Goal: Information Seeking & Learning: Learn about a topic

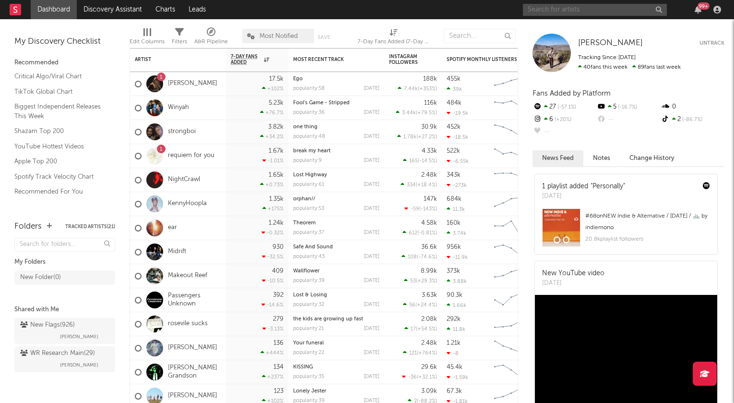
click at [566, 10] on input "text" at bounding box center [595, 10] width 144 height 12
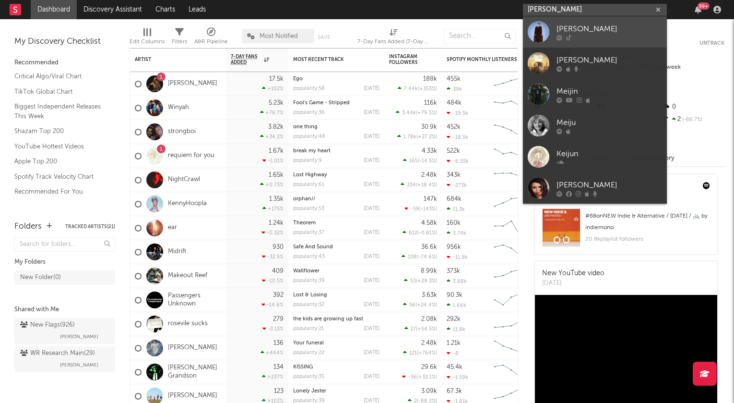
type input "[PERSON_NAME]"
click at [588, 38] on div at bounding box center [610, 38] width 106 height 6
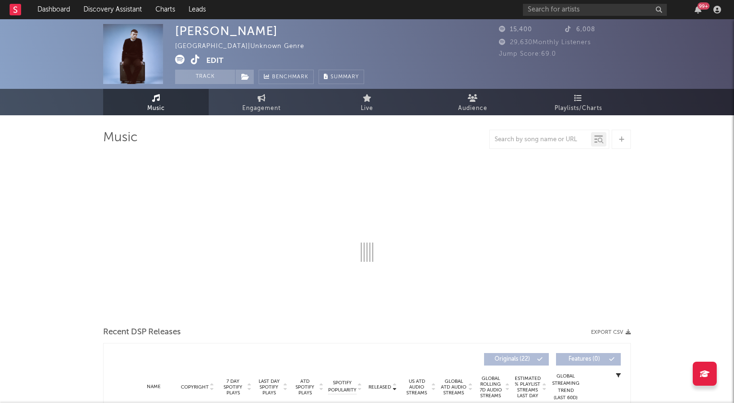
select select "6m"
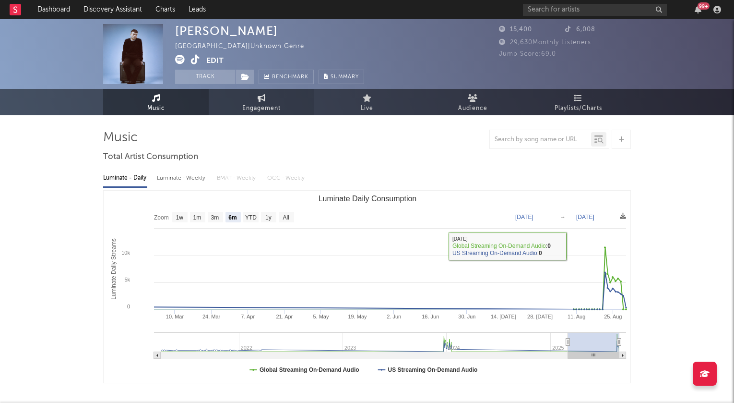
click at [244, 103] on span "Engagement" at bounding box center [261, 109] width 38 height 12
select select "1w"
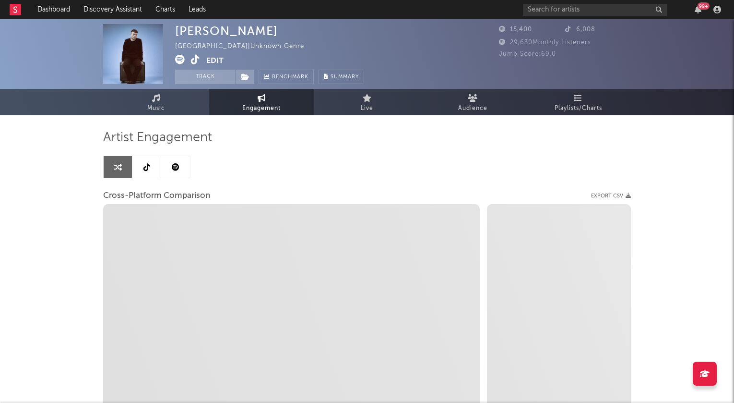
select select "1m"
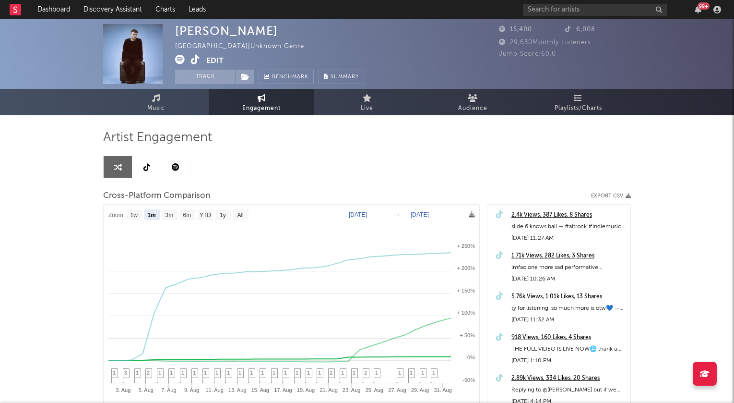
click at [145, 169] on icon at bounding box center [147, 167] width 7 height 8
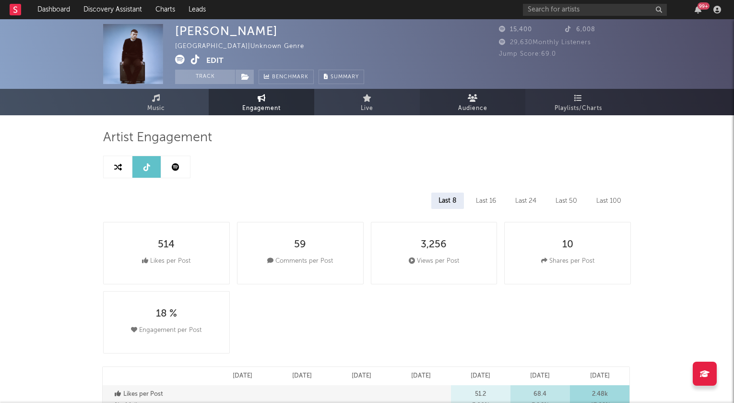
select select "6m"
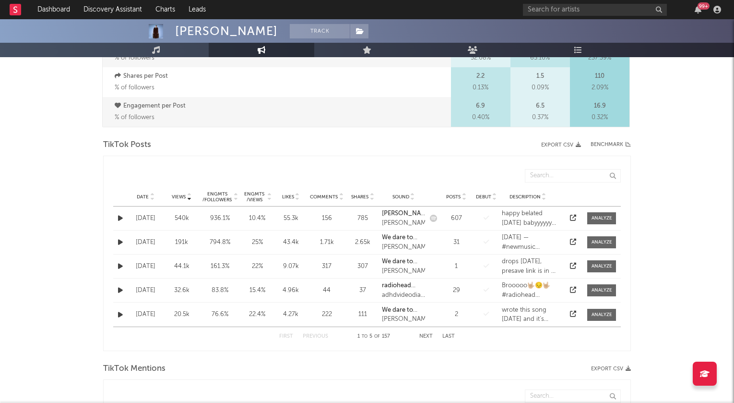
scroll to position [405, 0]
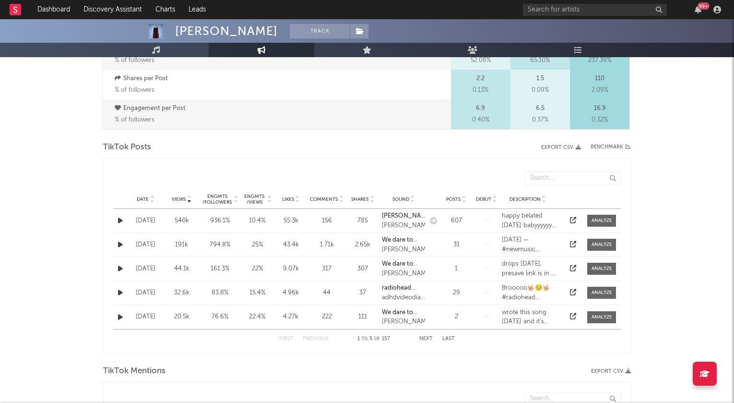
click at [120, 220] on icon "button" at bounding box center [120, 220] width 5 height 6
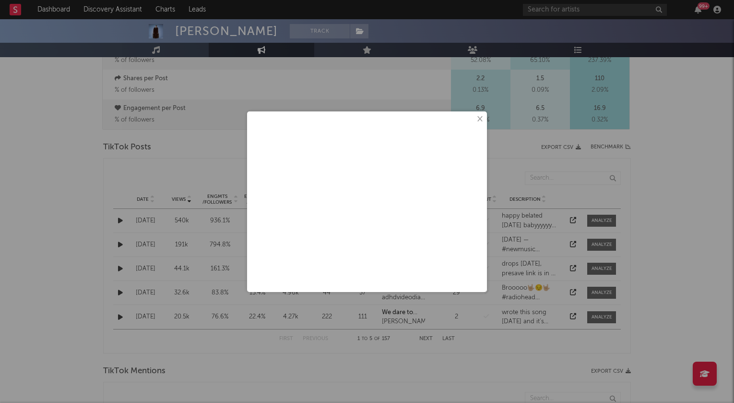
click at [480, 120] on button "×" at bounding box center [479, 119] width 11 height 11
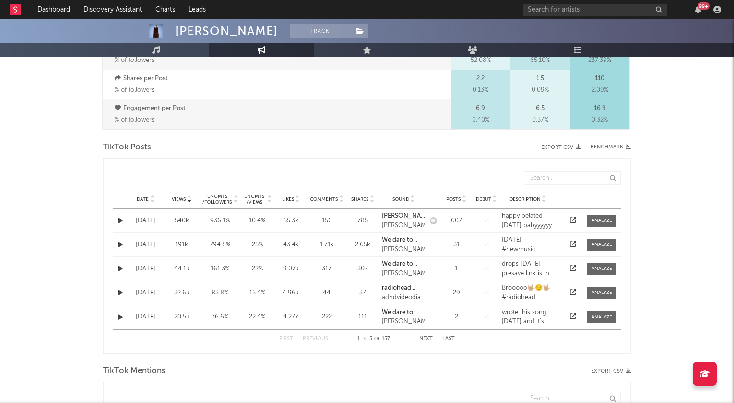
click at [122, 244] on button "button" at bounding box center [121, 244] width 10 height 11
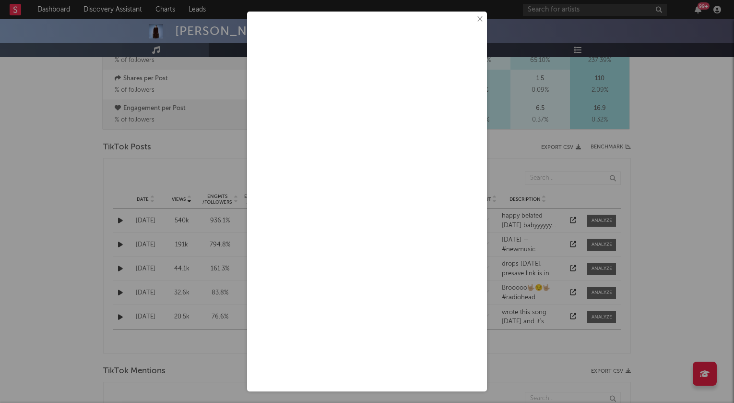
click at [481, 17] on button "×" at bounding box center [479, 19] width 11 height 11
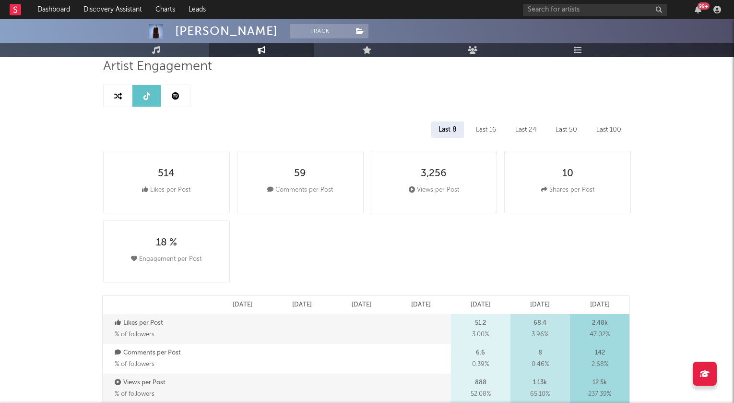
scroll to position [0, 0]
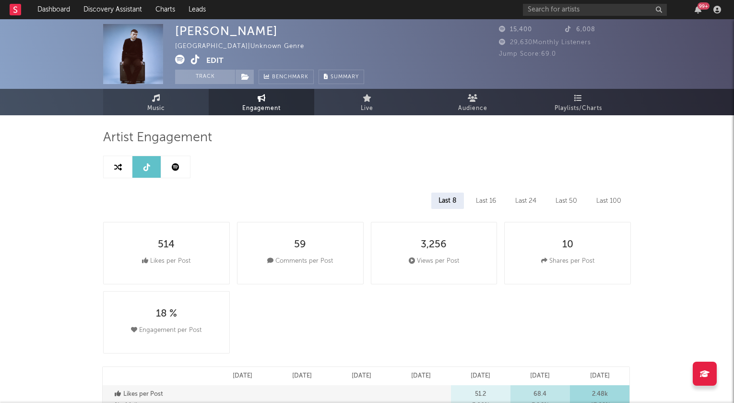
click at [165, 105] on link "Music" at bounding box center [156, 102] width 106 height 26
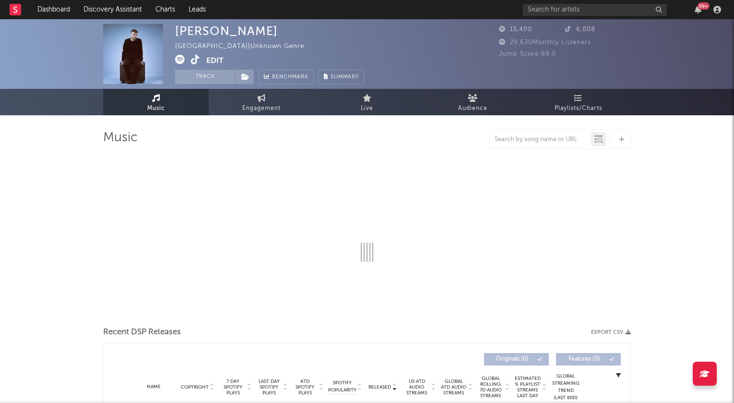
select select "6m"
